Goal: Task Accomplishment & Management: Manage account settings

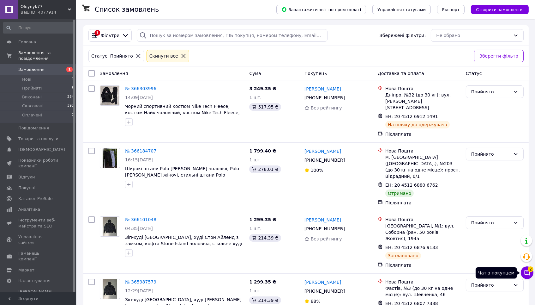
click at [532, 272] on button "Чат з покупцем 2" at bounding box center [527, 272] width 13 height 13
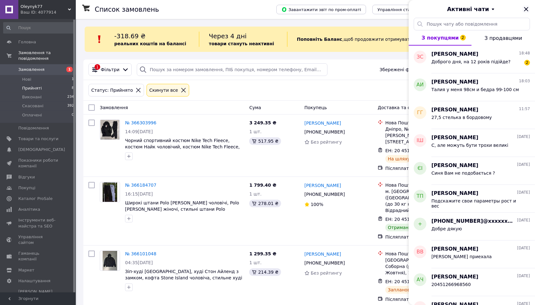
click at [527, 12] on icon "Закрити" at bounding box center [527, 9] width 8 height 8
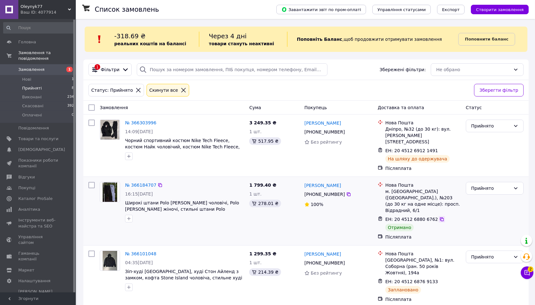
click at [440, 216] on icon at bounding box center [442, 218] width 5 height 5
click at [62, 79] on li "Нові 1" at bounding box center [39, 79] width 78 height 9
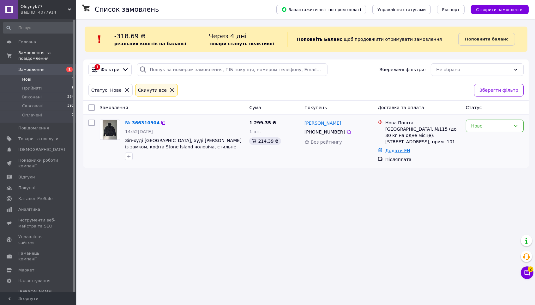
click at [398, 150] on link "Додати ЕН" at bounding box center [398, 150] width 25 height 5
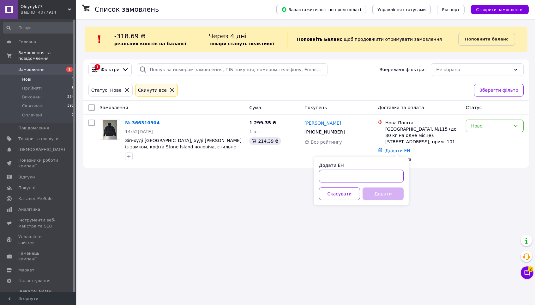
click at [378, 171] on input "Додати ЕН" at bounding box center [361, 176] width 85 height 13
paste input "20451269250454"
type input "20451269250454"
click at [380, 192] on button "Додати" at bounding box center [383, 193] width 41 height 13
click at [485, 124] on div "Нове" at bounding box center [491, 125] width 40 height 7
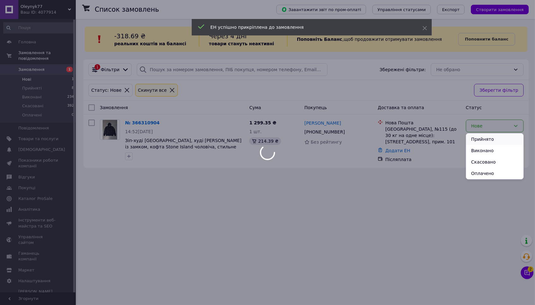
click at [484, 140] on li "Прийнято" at bounding box center [494, 138] width 57 height 11
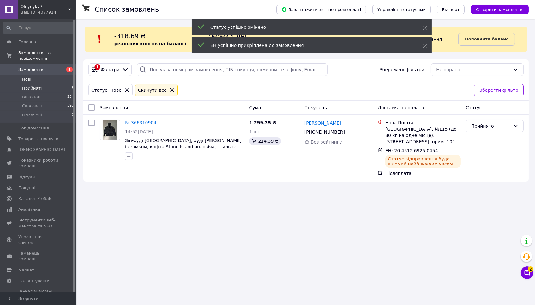
click at [67, 87] on li "Прийняті 8" at bounding box center [39, 88] width 78 height 9
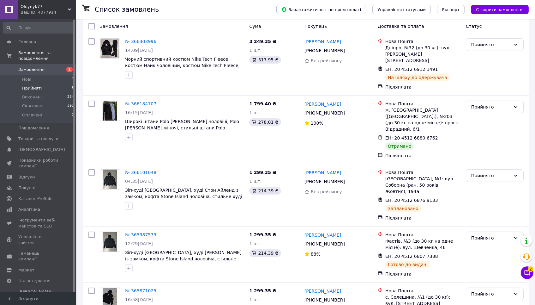
scroll to position [82, 0]
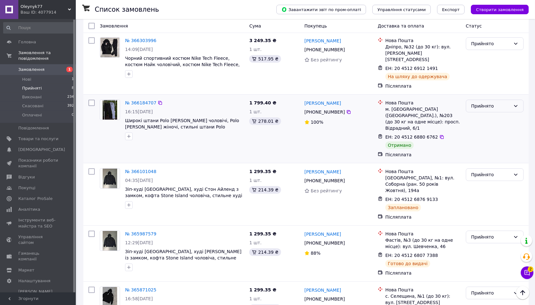
click at [492, 100] on div "Прийнято" at bounding box center [495, 106] width 58 height 13
click at [487, 112] on li "Виконано" at bounding box center [494, 112] width 57 height 11
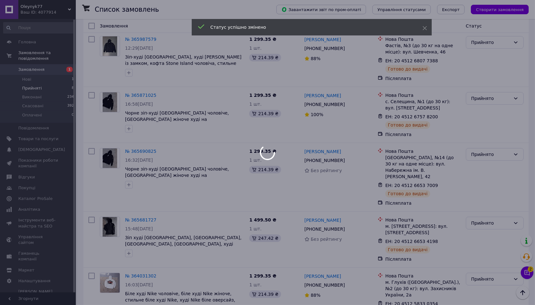
scroll to position [276, 0]
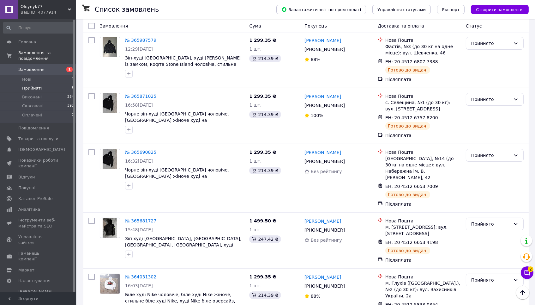
click at [23, 0] on div "Oleynyk77 Ваш ID: 4077914" at bounding box center [47, 9] width 58 height 19
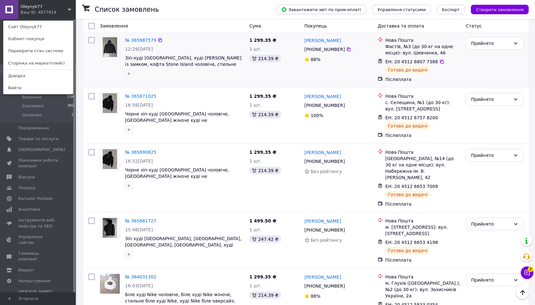
click at [88, 61] on div at bounding box center [91, 59] width 11 height 51
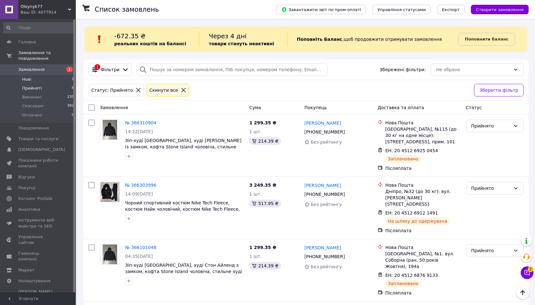
click at [40, 77] on li "Нові 1" at bounding box center [39, 79] width 78 height 9
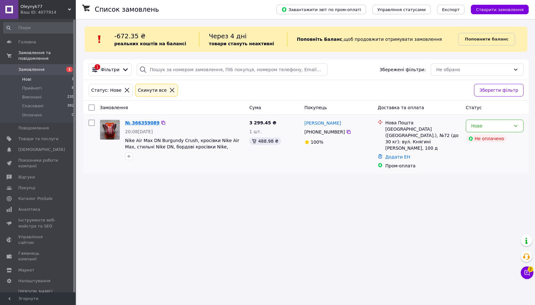
click at [150, 122] on link "№ 366359089" at bounding box center [142, 122] width 34 height 5
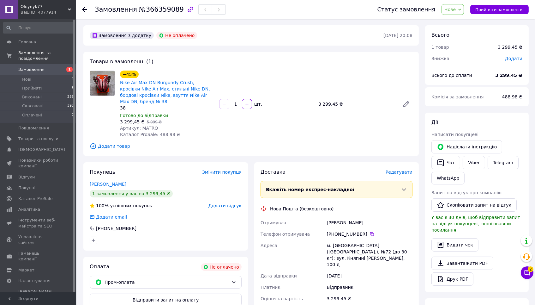
click at [337, 222] on div "Тарапата Наталія" at bounding box center [370, 222] width 88 height 11
copy div "Тарапата Наталія"
click at [370, 233] on icon at bounding box center [372, 234] width 4 height 4
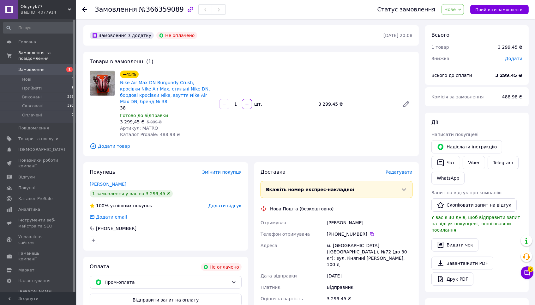
click at [337, 246] on div "м. Львів (Львівська обл.), №72 (до 30 кг): вул. Княгині Ольги, 100 д" at bounding box center [370, 255] width 88 height 30
copy div "Львів"
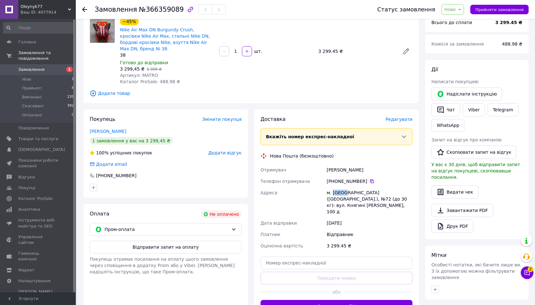
scroll to position [54, 0]
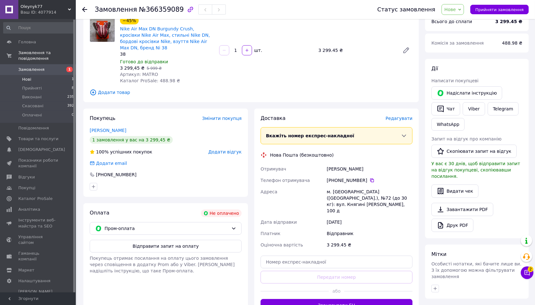
click at [62, 79] on li "Нові 1" at bounding box center [39, 79] width 78 height 9
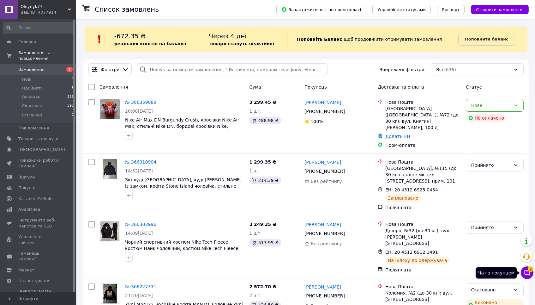
click at [522, 271] on button "Чат з покупцем 2" at bounding box center [527, 272] width 13 height 13
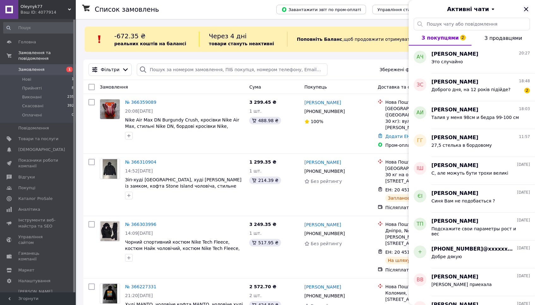
click at [530, 7] on icon "Закрити" at bounding box center [527, 9] width 8 height 8
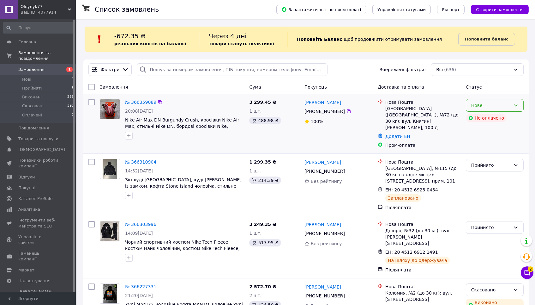
click at [502, 107] on div "Нове" at bounding box center [491, 105] width 40 height 7
click at [484, 139] on li "Скасовано" at bounding box center [494, 141] width 57 height 11
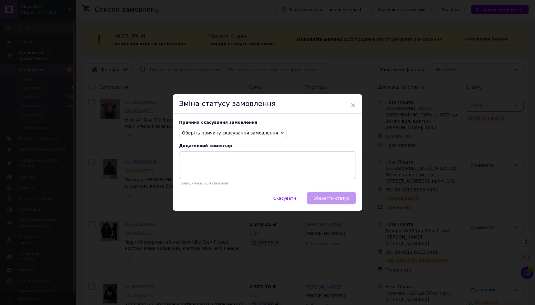
click at [247, 135] on span "Оберіть причину скасування замовлення" at bounding box center [230, 132] width 96 height 5
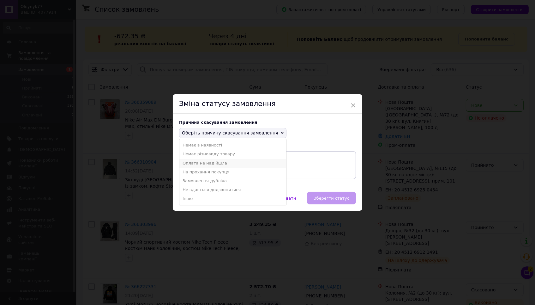
click at [200, 161] on li "Оплата не надійшла" at bounding box center [232, 163] width 107 height 9
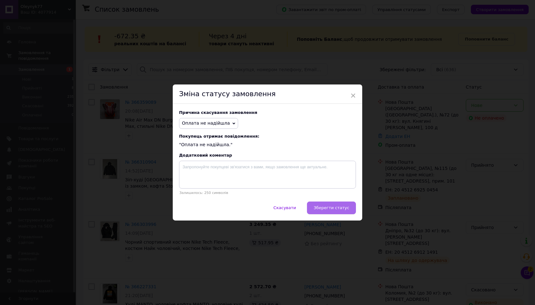
click at [332, 204] on button "Зберегти статус" at bounding box center [331, 207] width 49 height 13
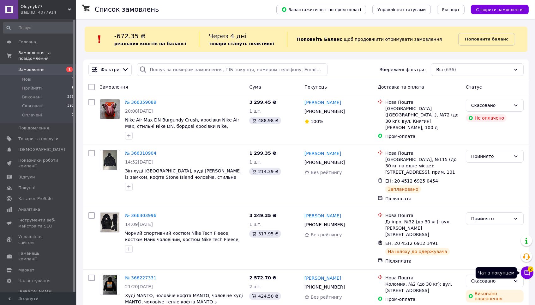
click at [526, 271] on icon at bounding box center [527, 272] width 6 height 6
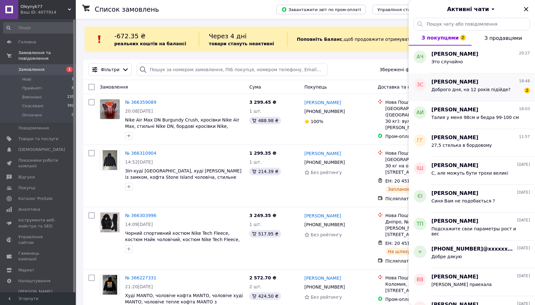
click at [456, 88] on span "Доброго дня, на 12 років підійде?" at bounding box center [471, 89] width 79 height 5
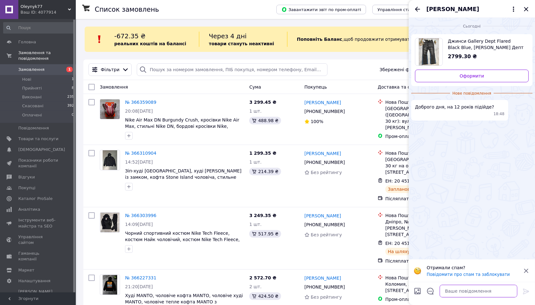
click at [474, 296] on textarea at bounding box center [479, 290] width 78 height 13
type textarea "П"
type textarea "Здравствуйте"
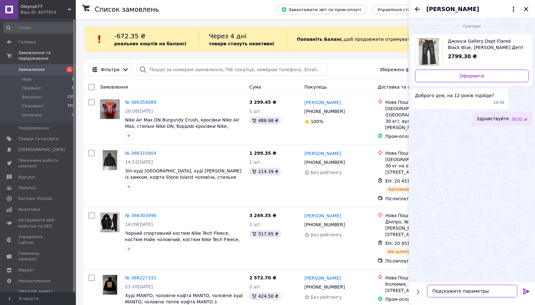
type textarea "Подскажите параметры"
type textarea "Рост и вес"
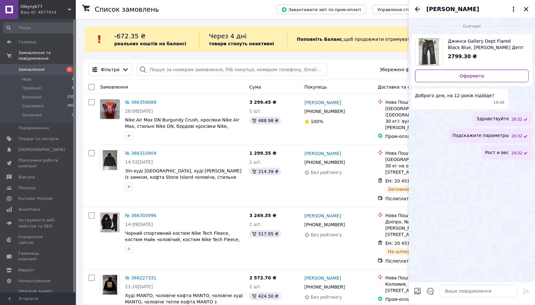
click at [416, 7] on icon "Назад" at bounding box center [418, 9] width 8 height 8
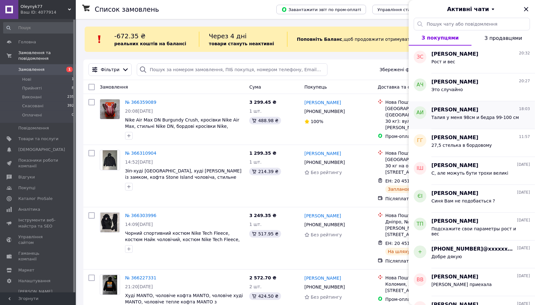
click at [458, 124] on div "Ахметшин Иван 18:03 Талия у меня 98см и бедра 99-100 см" at bounding box center [484, 115] width 104 height 28
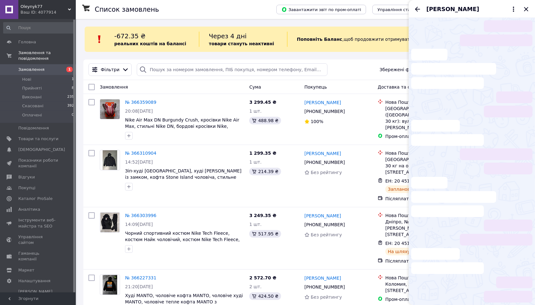
scroll to position [3, 0]
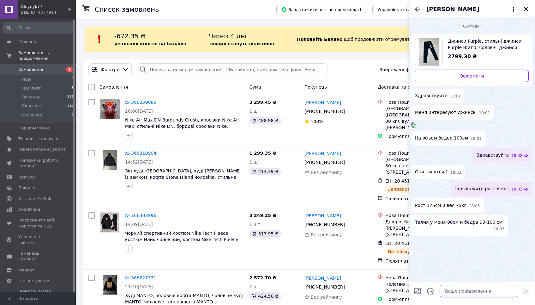
click at [507, 292] on textarea at bounding box center [479, 290] width 78 height 13
type textarea "Г"
type textarea "Штаны будут"
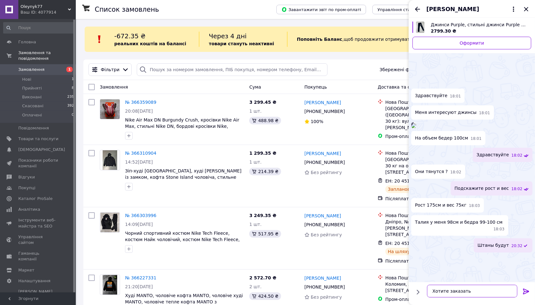
type textarea "Хотите заказать?"
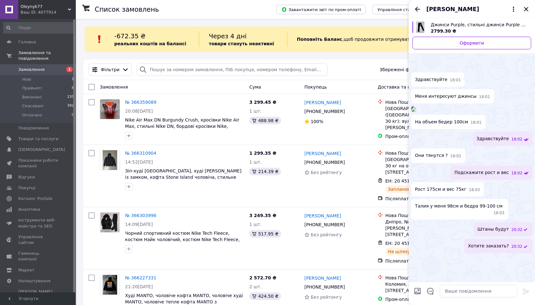
click at [525, 8] on icon "Закрити" at bounding box center [527, 9] width 8 height 8
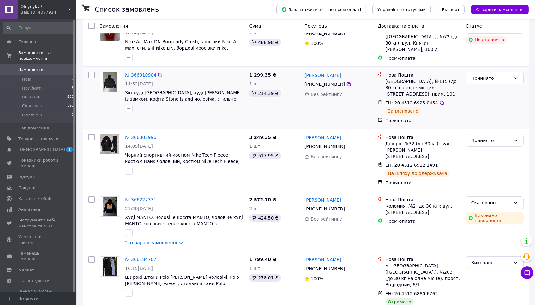
scroll to position [117, 0]
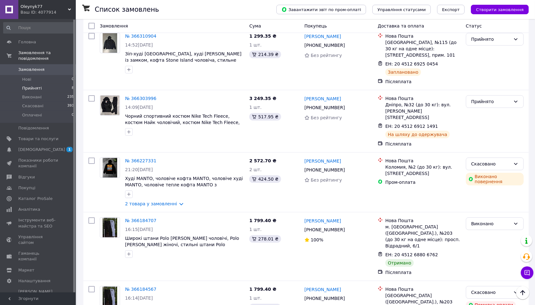
click at [45, 87] on li "Прийняті 8" at bounding box center [39, 88] width 78 height 9
